Goal: Task Accomplishment & Management: Manage account settings

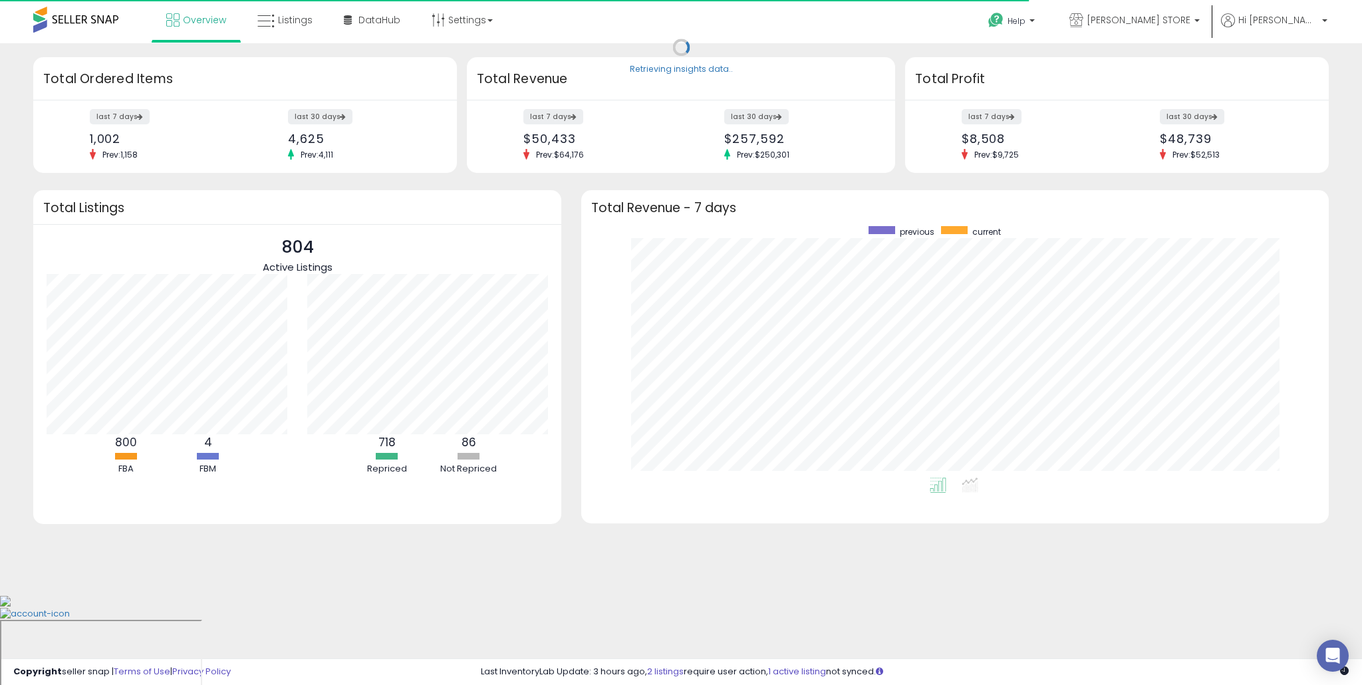
scroll to position [251, 720]
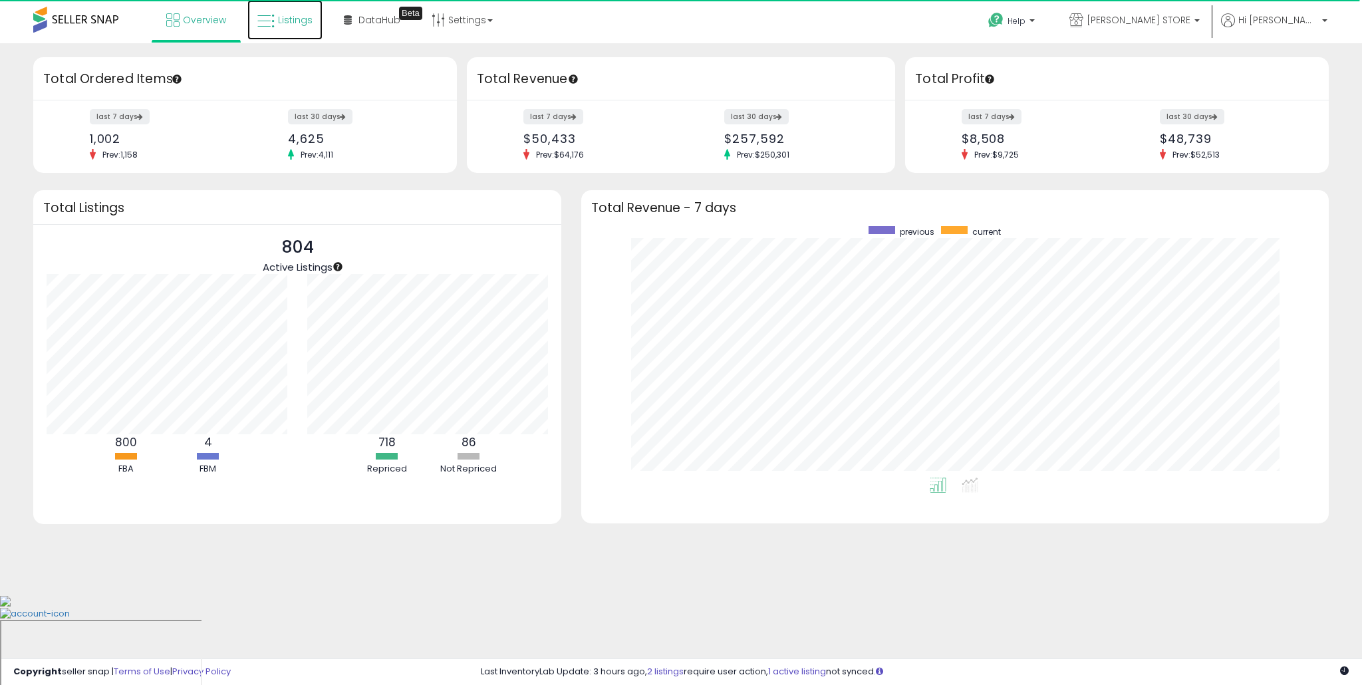
click at [282, 21] on span "Listings" at bounding box center [295, 19] width 35 height 13
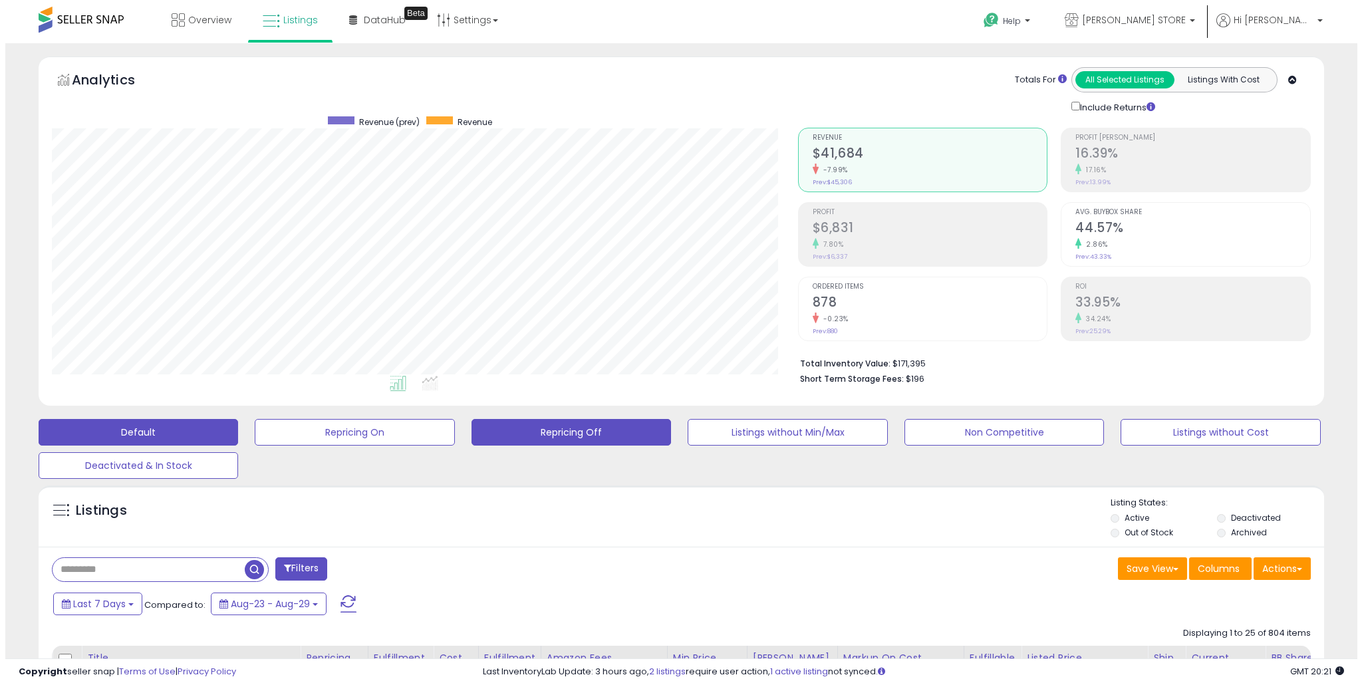
scroll to position [273, 746]
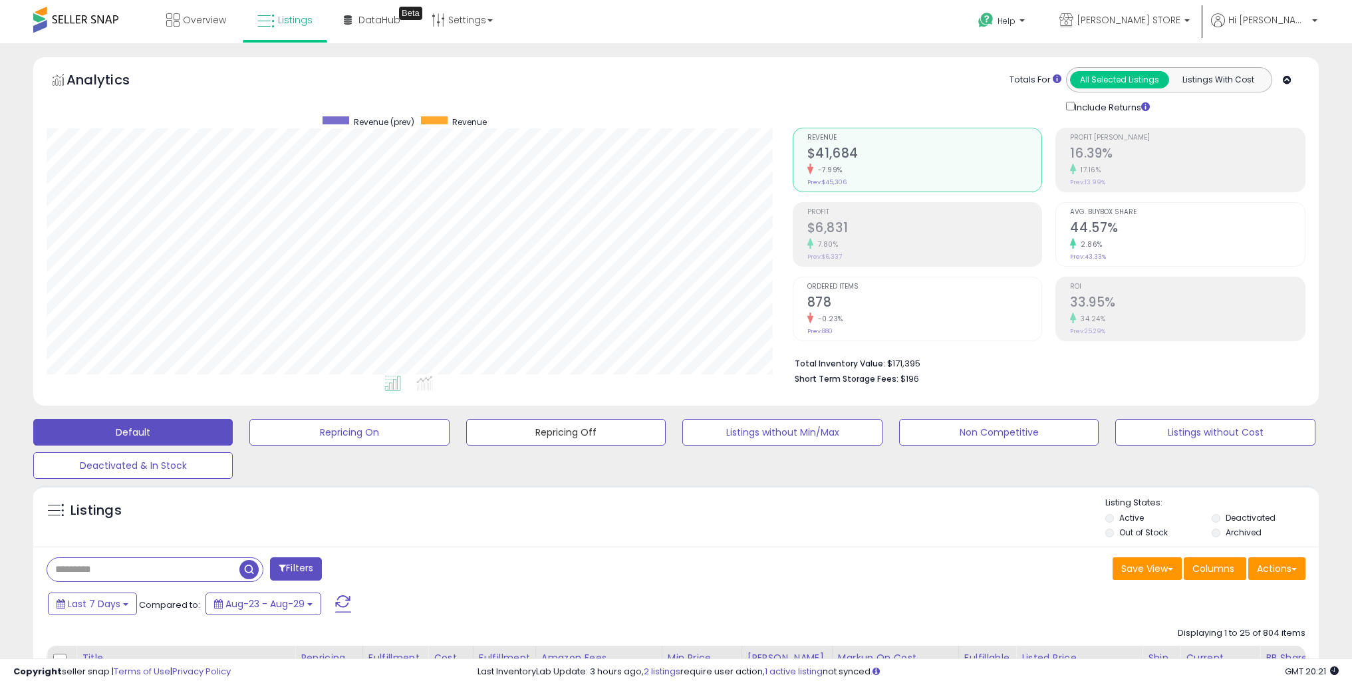
drag, startPoint x: 586, startPoint y: 433, endPoint x: 714, endPoint y: 468, distance: 132.9
click at [586, 434] on button "Repricing Off" at bounding box center [566, 432] width 200 height 27
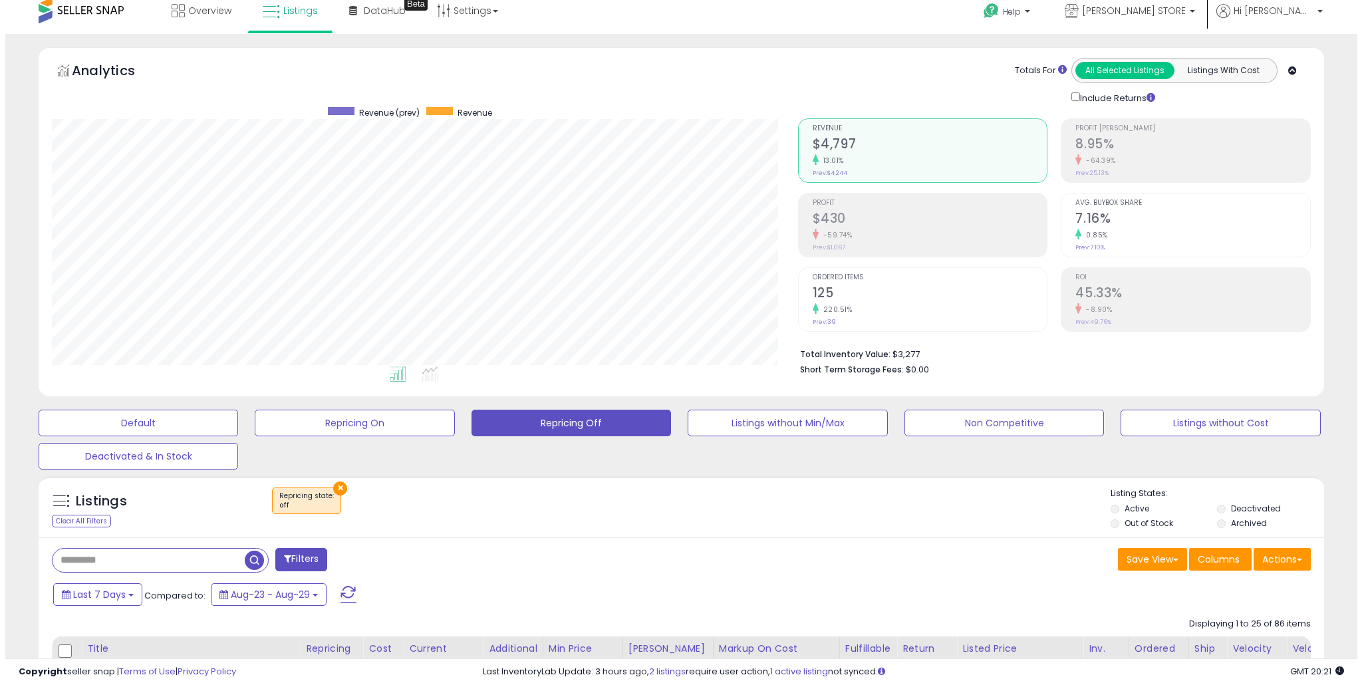
scroll to position [0, 0]
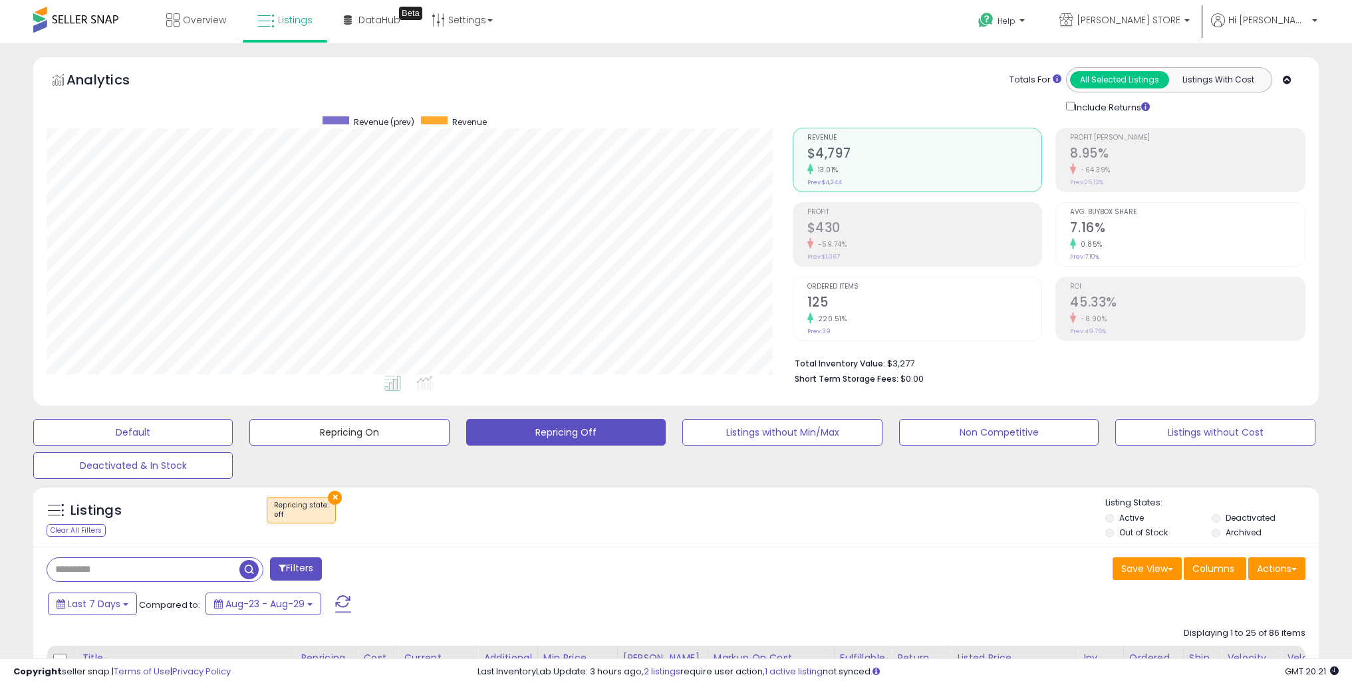
click at [378, 431] on button "Repricing On" at bounding box center [349, 432] width 200 height 27
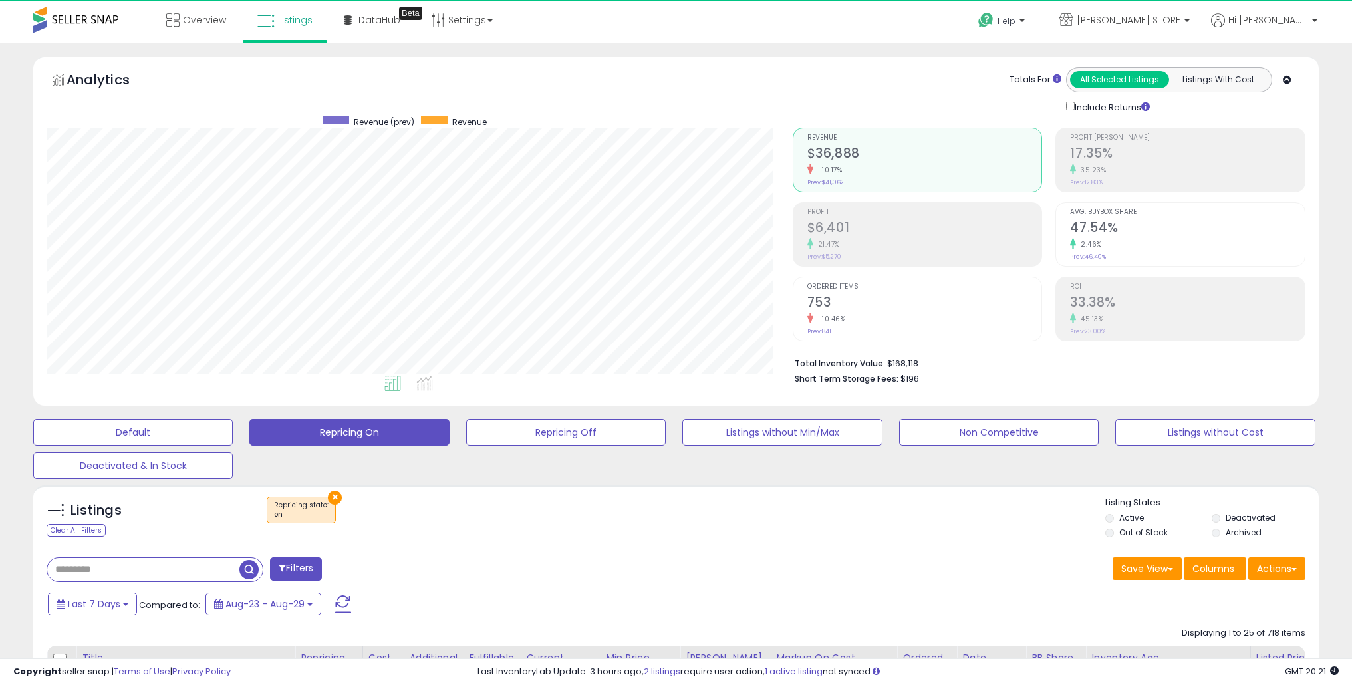
scroll to position [273, 746]
